Goal: Task Accomplishment & Management: Manage account settings

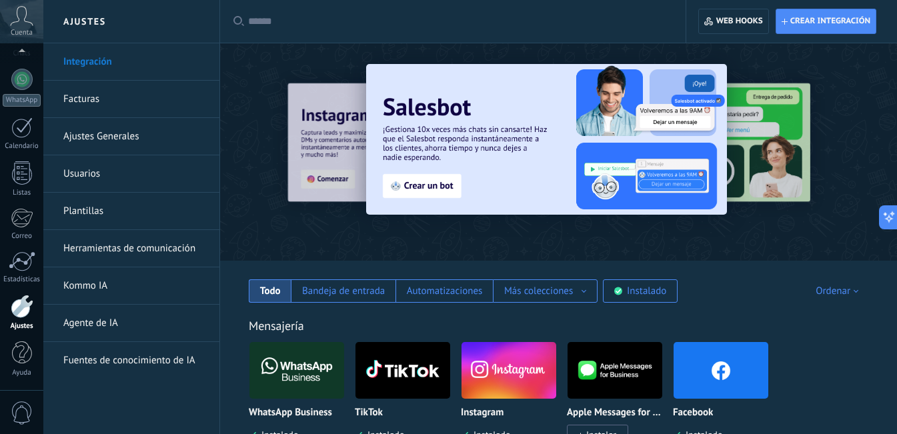
click at [79, 101] on link "Facturas" at bounding box center [134, 99] width 143 height 37
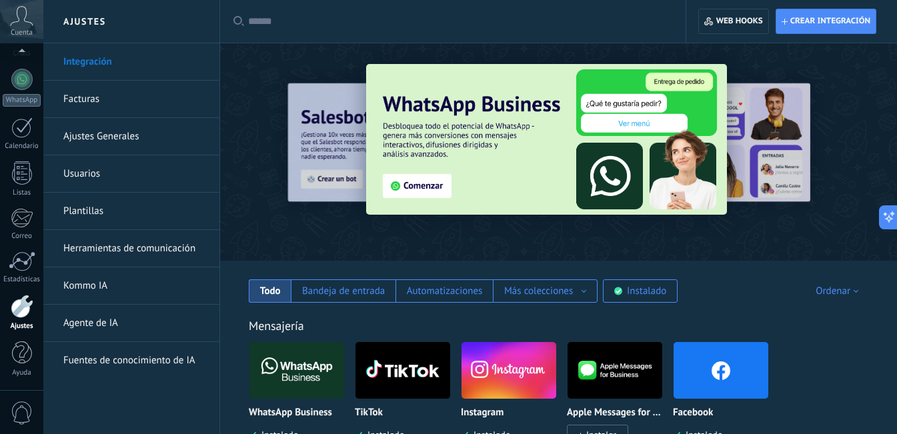
click at [96, 135] on link "Ajustes Generales" at bounding box center [134, 136] width 143 height 37
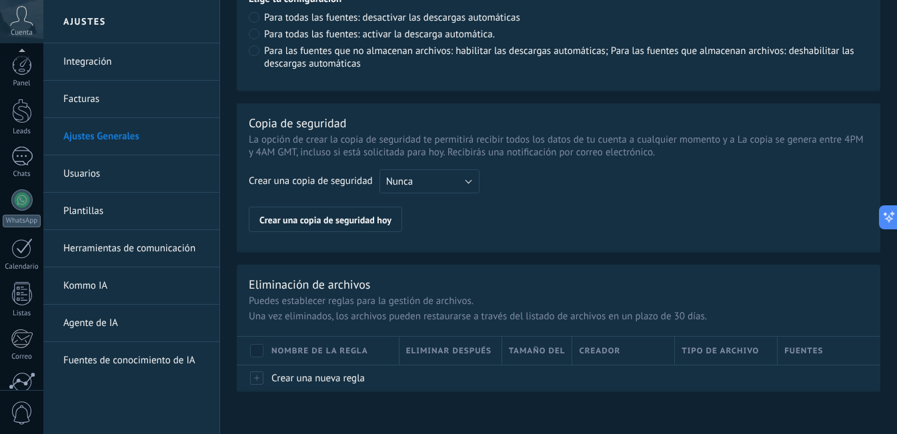
scroll to position [121, 0]
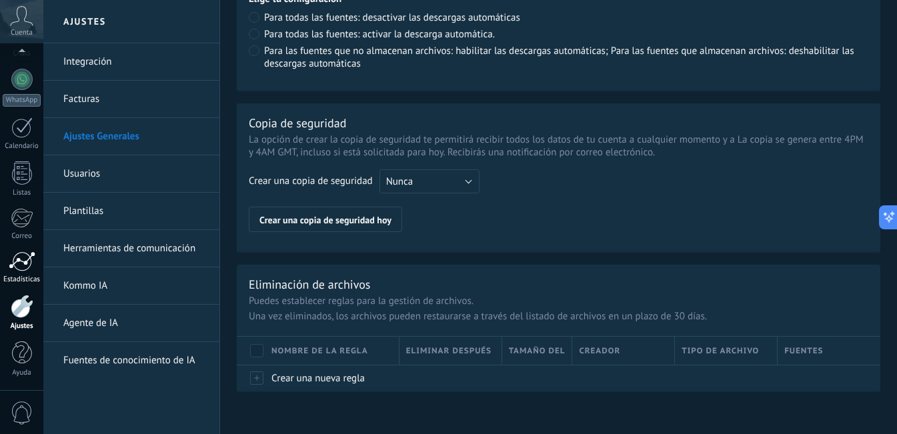
drag, startPoint x: 91, startPoint y: 177, endPoint x: 0, endPoint y: 282, distance: 139.5
click at [91, 177] on link "Usuarios" at bounding box center [134, 173] width 143 height 37
